Goal: Information Seeking & Learning: Learn about a topic

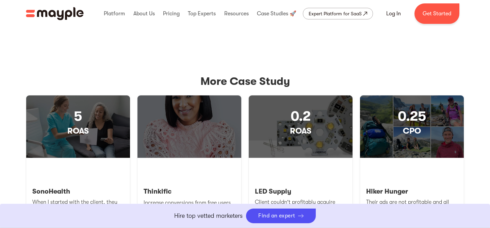
scroll to position [703, 0]
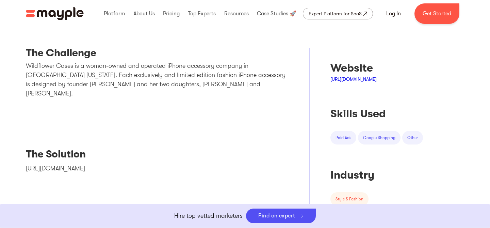
scroll to position [193, 0]
drag, startPoint x: 139, startPoint y: 161, endPoint x: 20, endPoint y: 160, distance: 119.1
copy p "[URL][DOMAIN_NAME]"
